Goal: Information Seeking & Learning: Understand process/instructions

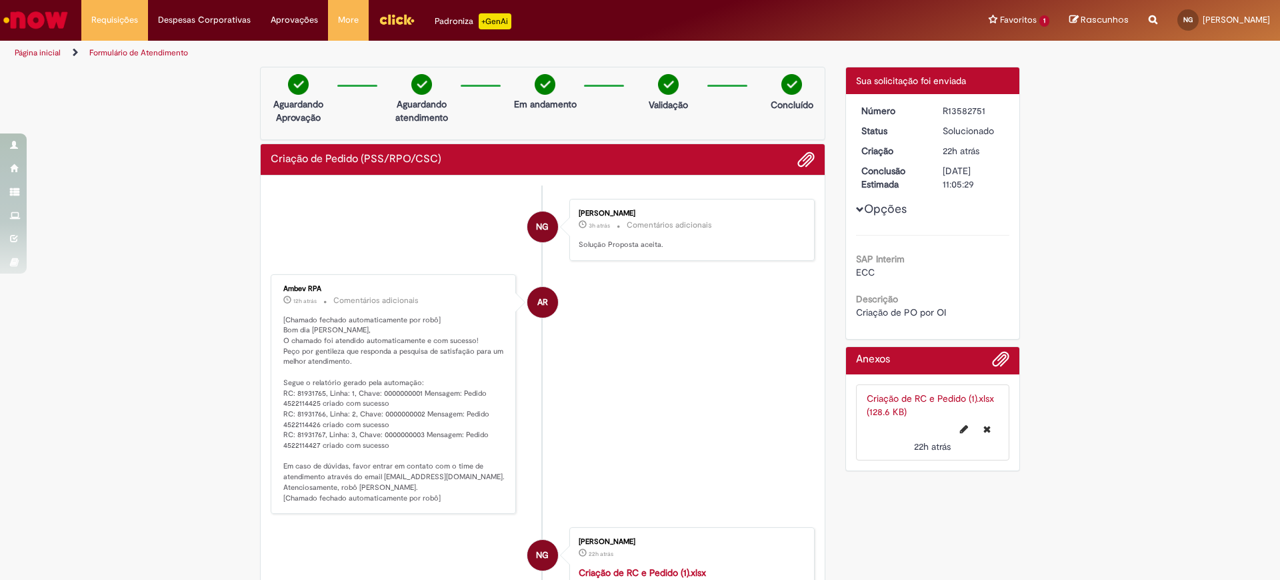
click at [56, 13] on img "Ir para a Homepage" at bounding box center [35, 20] width 69 height 27
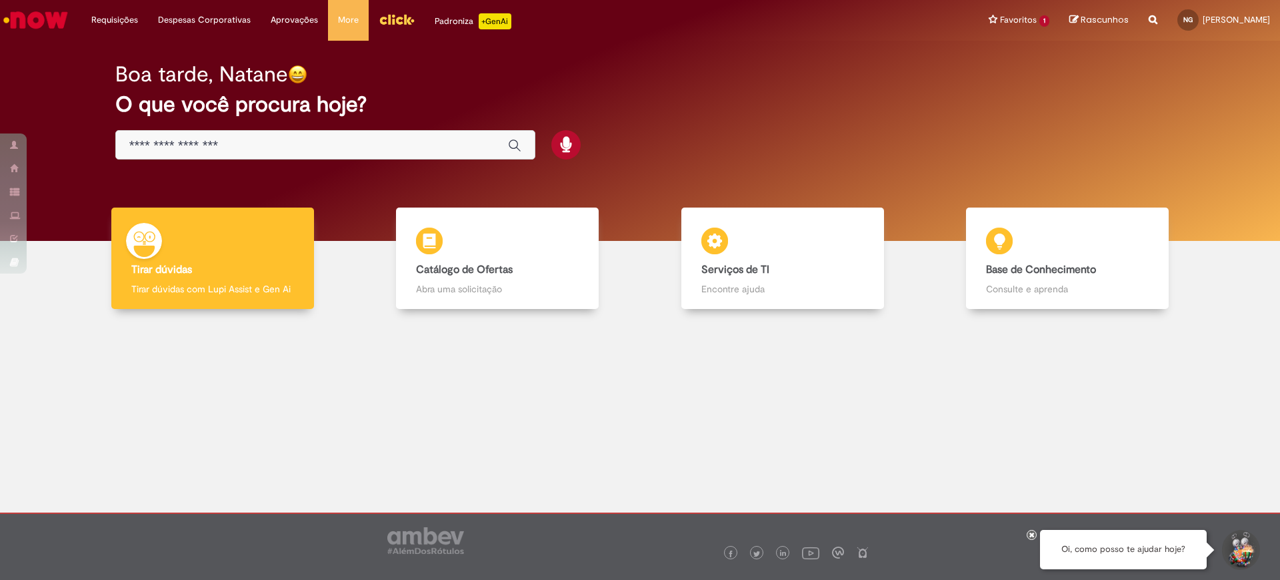
click at [871, 399] on div at bounding box center [640, 417] width 1260 height 197
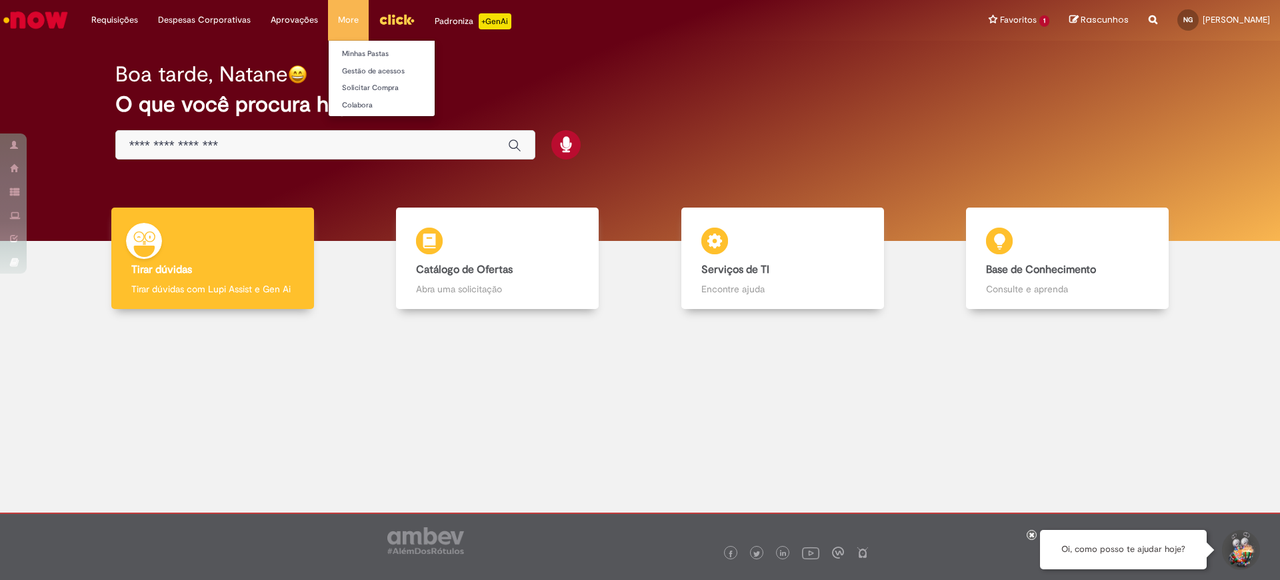
click at [348, 12] on li "More Minhas Pastas Gestão de acessos Solicitar Compra Colabora" at bounding box center [348, 20] width 41 height 40
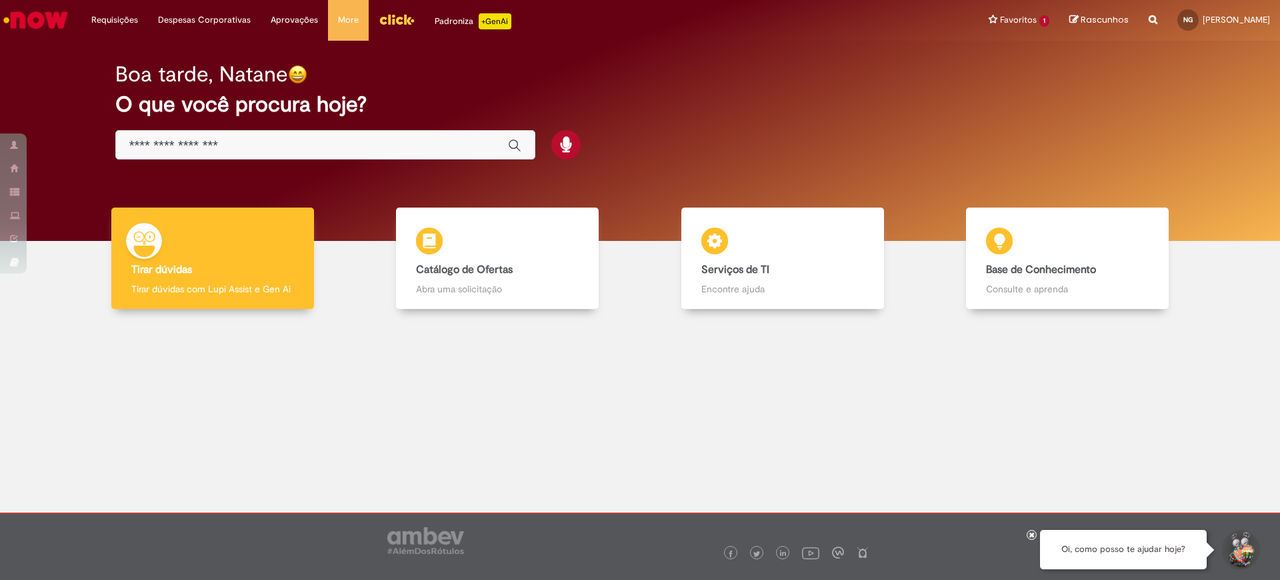
click at [397, 23] on img "Menu Cabeçalho" at bounding box center [397, 19] width 36 height 20
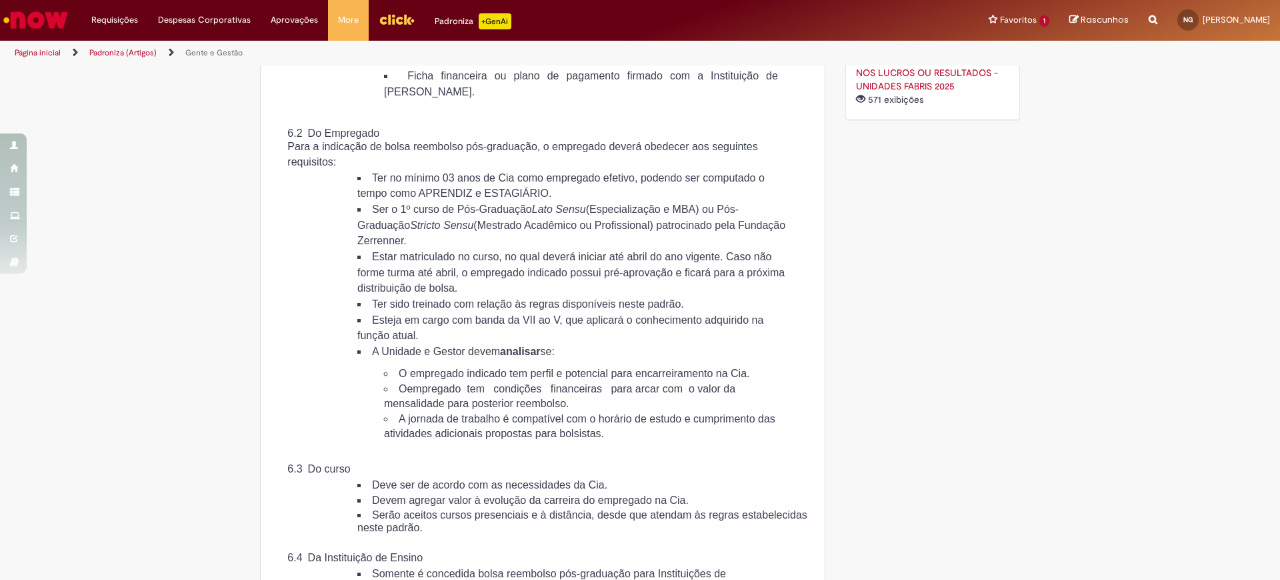
scroll to position [1250, 0]
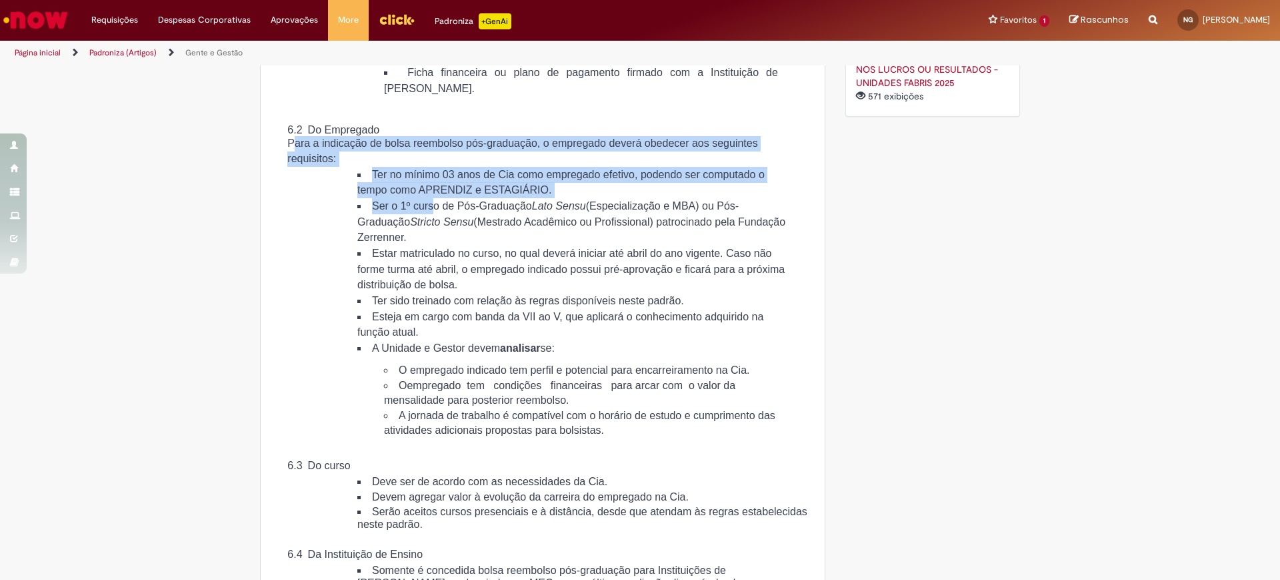
drag, startPoint x: 288, startPoint y: 204, endPoint x: 436, endPoint y: 271, distance: 162.6
click at [436, 271] on div "6.2 Do Empregado Para a indicação de bolsa reembolso pós-graduação, o empregado…" at bounding box center [542, 362] width 531 height 477
click at [436, 243] on span "Ser o 1º curso de Pós-Graduação Lato Sensu (Especialização e MBA) ou Pós- Gradu…" at bounding box center [571, 221] width 428 height 43
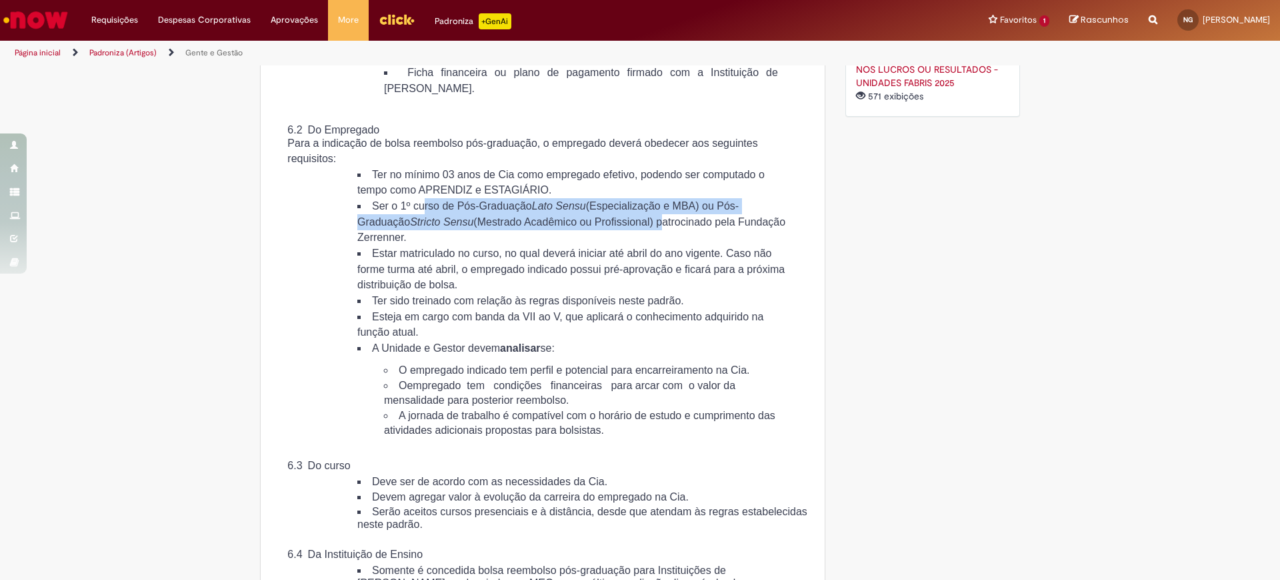
drag, startPoint x: 427, startPoint y: 269, endPoint x: 700, endPoint y: 287, distance: 273.3
click at [700, 243] on span "Ser o 1º curso de Pós-Graduação Lato Sensu (Especialização e MBA) ou Pós- Gradu…" at bounding box center [571, 221] width 428 height 43
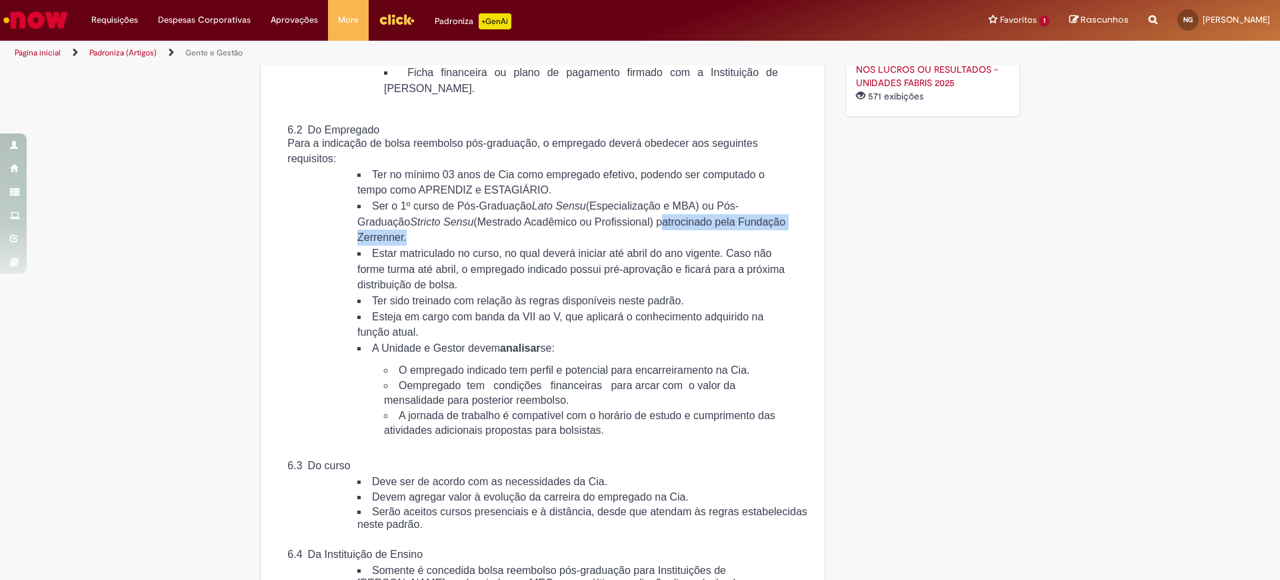
drag, startPoint x: 701, startPoint y: 280, endPoint x: 732, endPoint y: 303, distance: 38.1
click at [732, 245] on li "Ser o 1º curso de Pós-Graduação Lato Sensu (Especialização e MBA) ou Pós- Gradu…" at bounding box center [572, 221] width 431 height 47
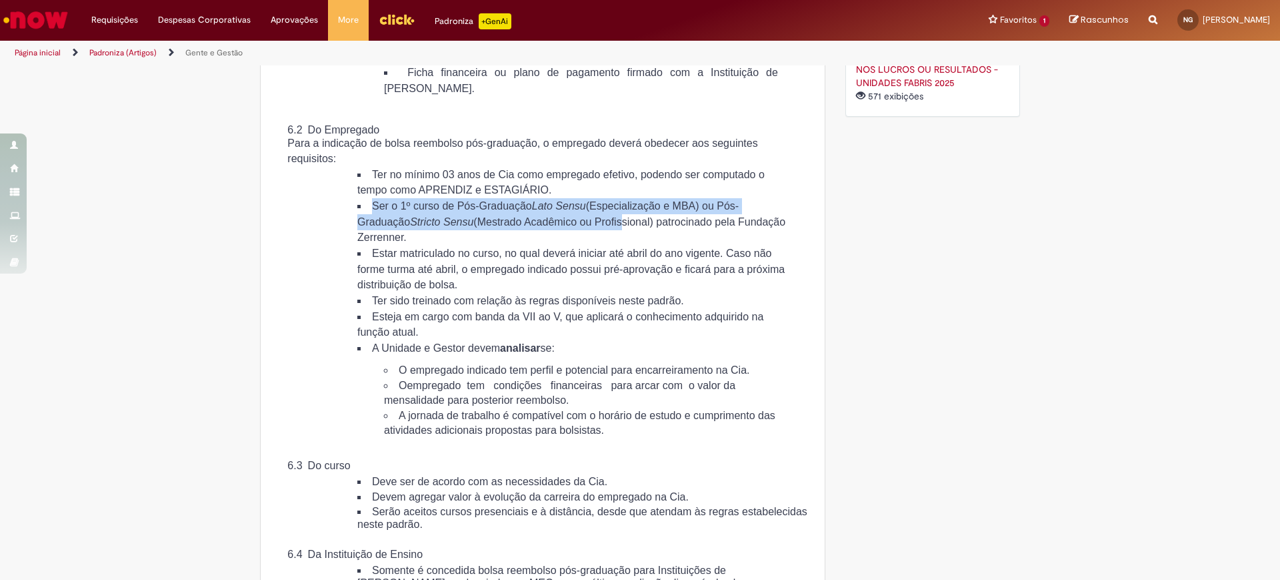
drag, startPoint x: 654, startPoint y: 287, endPoint x: 306, endPoint y: 257, distance: 348.7
click at [304, 259] on ol "Ter no mínimo 03 anos de Cia como empregado efetivo, podendo ser computado o te…" at bounding box center [551, 302] width 494 height 271
click at [334, 261] on ul "Ter no mínimo 03 anos de Cia como empregado efetivo, podendo ser computado o te…" at bounding box center [559, 302] width 457 height 271
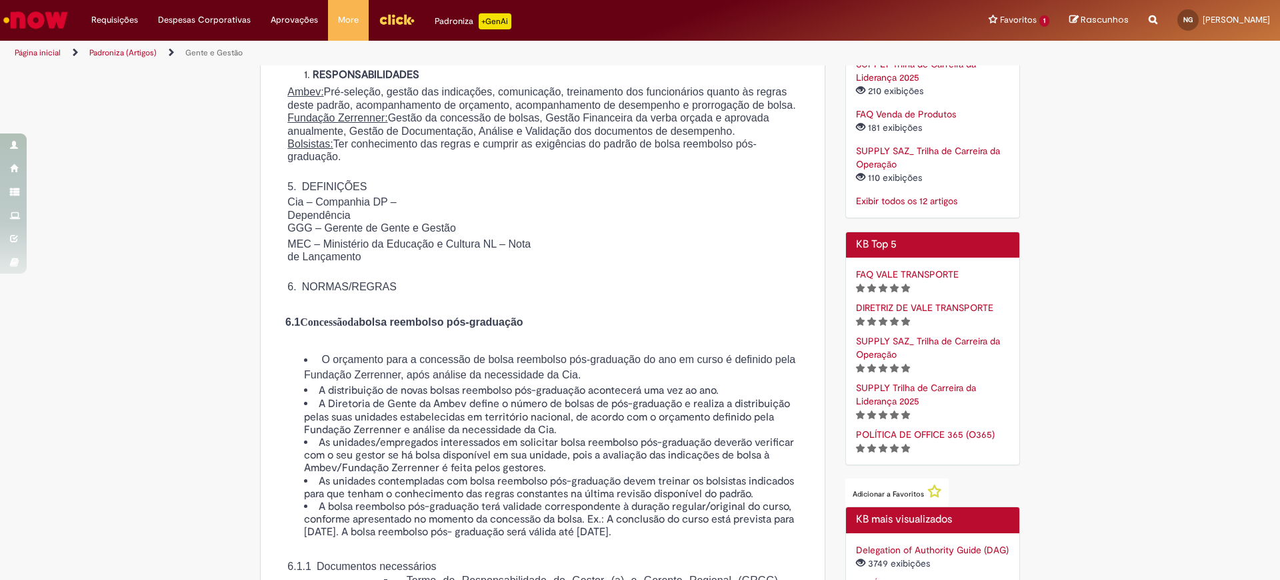
scroll to position [333, 0]
